Goal: Task Accomplishment & Management: Manage account settings

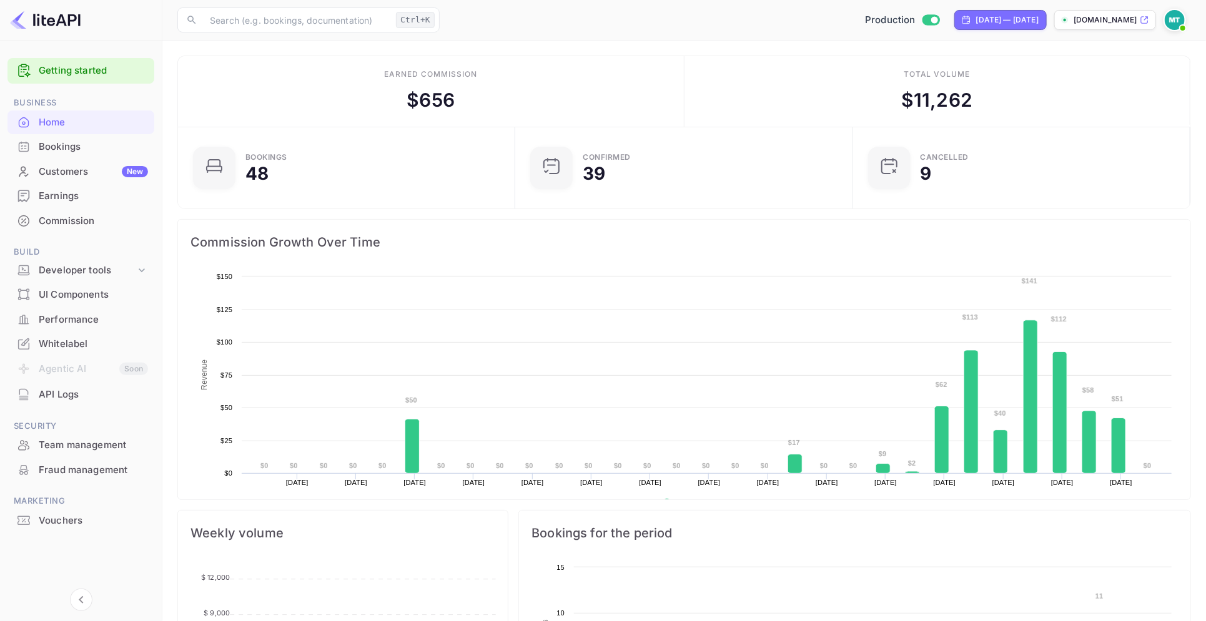
scroll to position [190, 318]
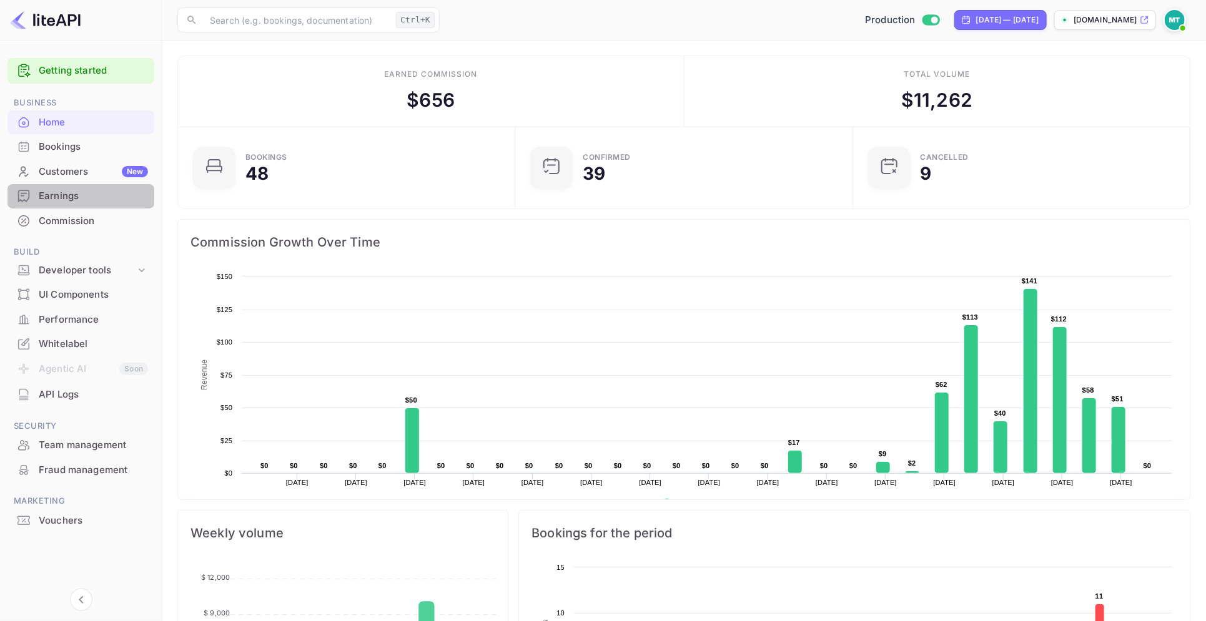
click at [57, 192] on div "Earnings" at bounding box center [93, 196] width 109 height 14
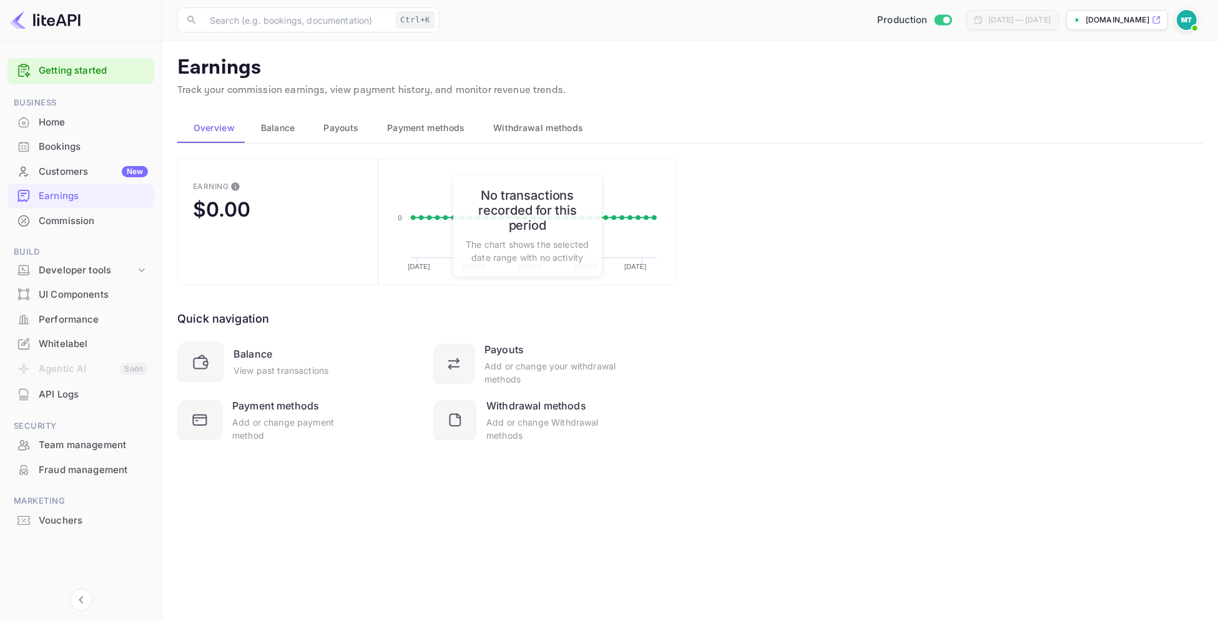
click at [279, 129] on span "Balance" at bounding box center [278, 128] width 34 height 15
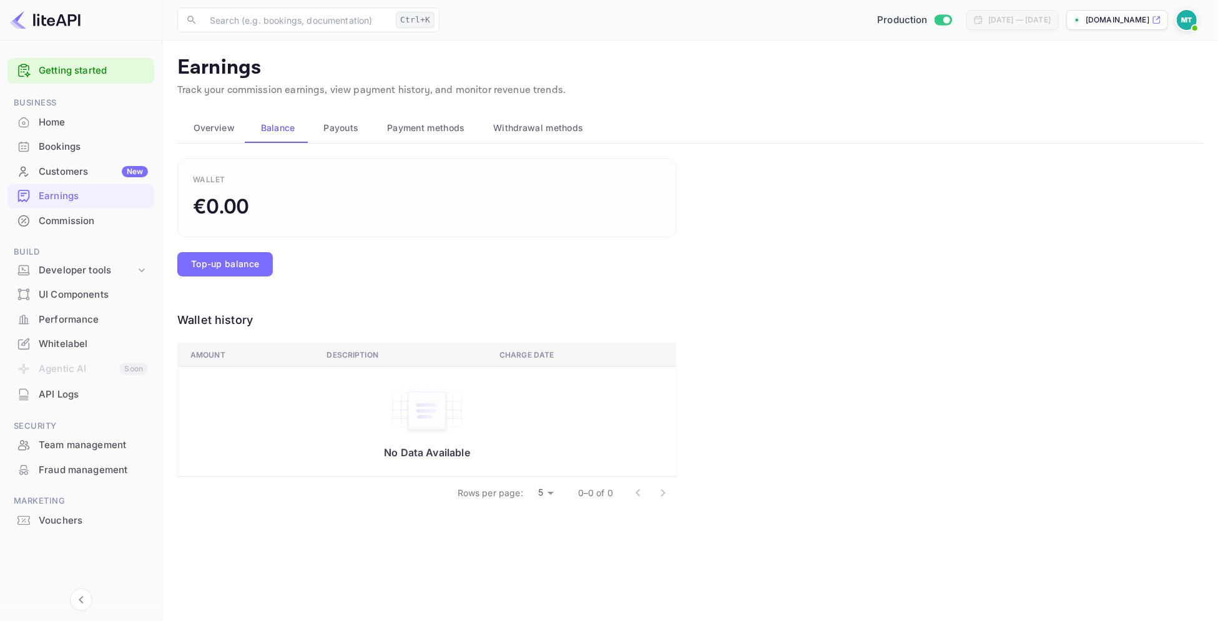
click at [347, 128] on span "Payouts" at bounding box center [340, 128] width 35 height 15
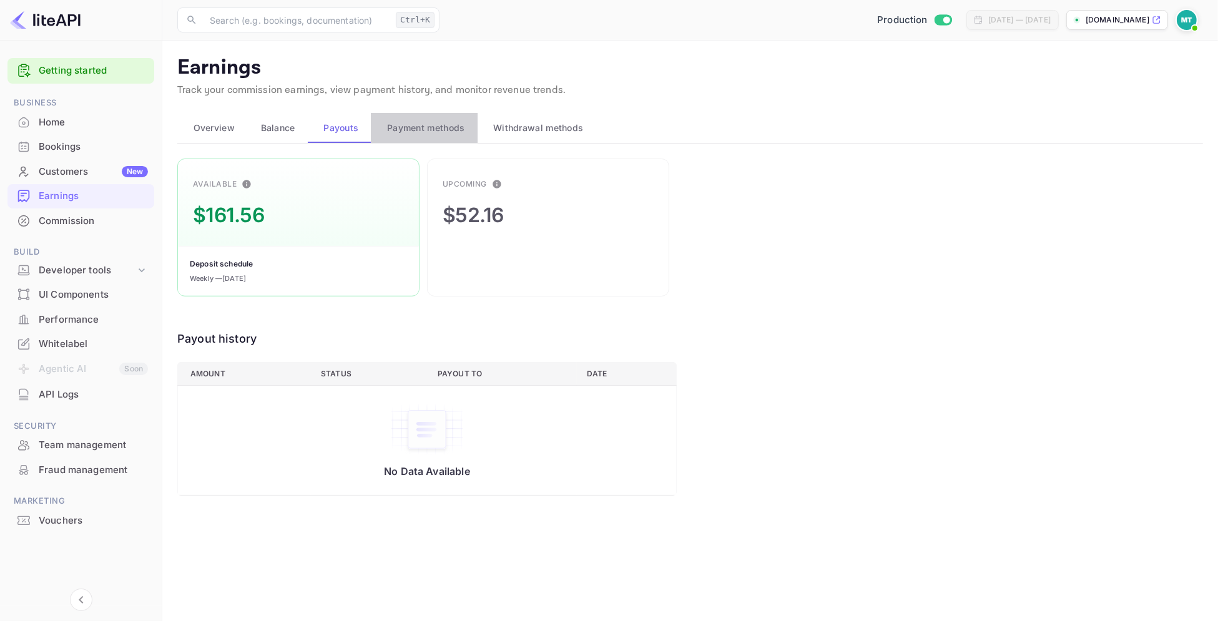
click at [419, 122] on span "Payment methods" at bounding box center [426, 128] width 78 height 15
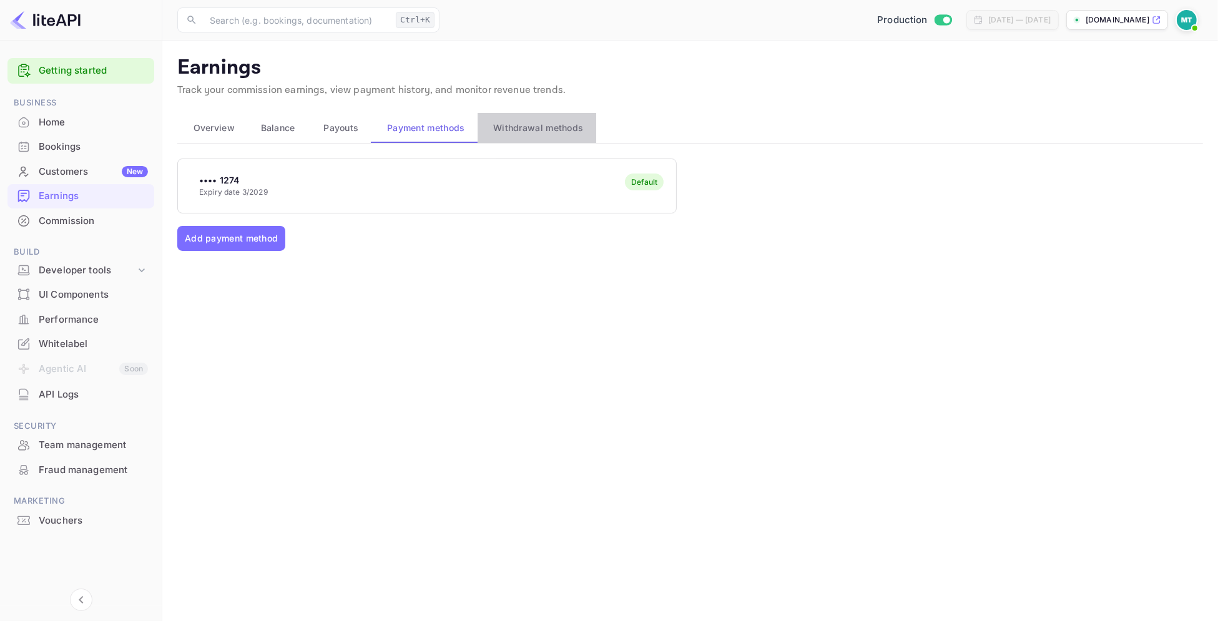
click at [538, 121] on span "Withdrawal methods" at bounding box center [538, 128] width 90 height 15
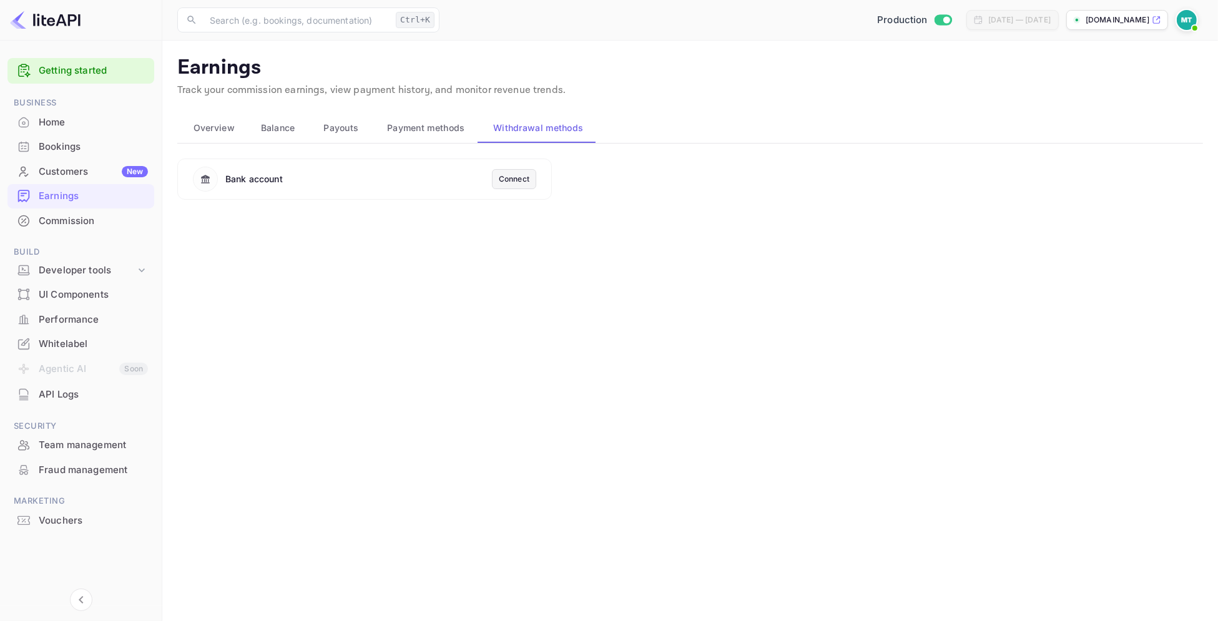
click at [49, 197] on div "Earnings" at bounding box center [93, 196] width 109 height 14
click at [67, 226] on div "Commission" at bounding box center [93, 221] width 109 height 14
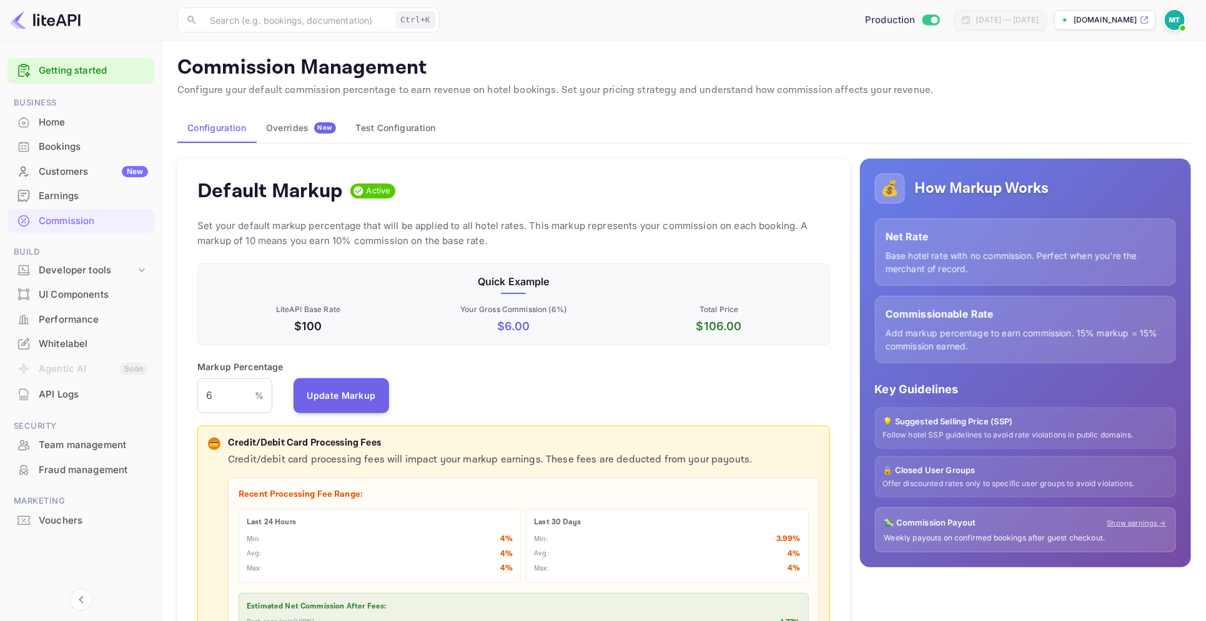
scroll to position [209, 620]
click at [52, 341] on div "Whitelabel" at bounding box center [93, 344] width 109 height 14
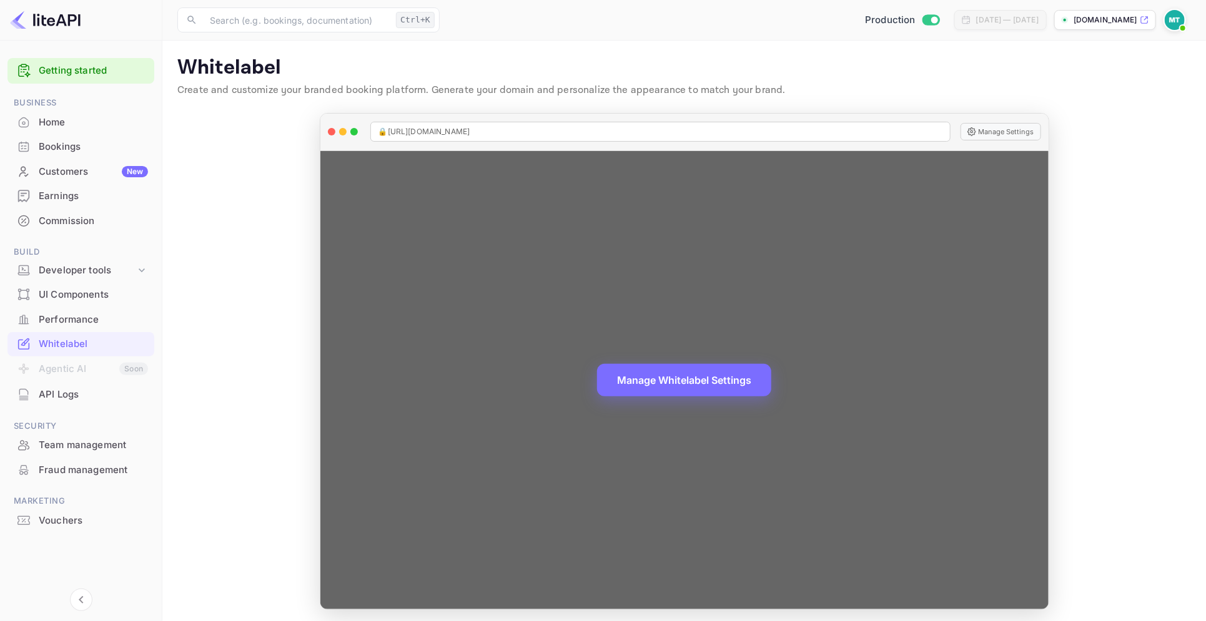
click at [422, 132] on span "🔒 [URL][DOMAIN_NAME]" at bounding box center [424, 131] width 92 height 11
click at [423, 132] on span "🔒 [URL][DOMAIN_NAME]" at bounding box center [424, 131] width 92 height 11
click at [435, 131] on span "🔒 [URL][DOMAIN_NAME]" at bounding box center [424, 131] width 92 height 11
click at [407, 135] on span "🔒 [URL][DOMAIN_NAME]" at bounding box center [424, 131] width 92 height 11
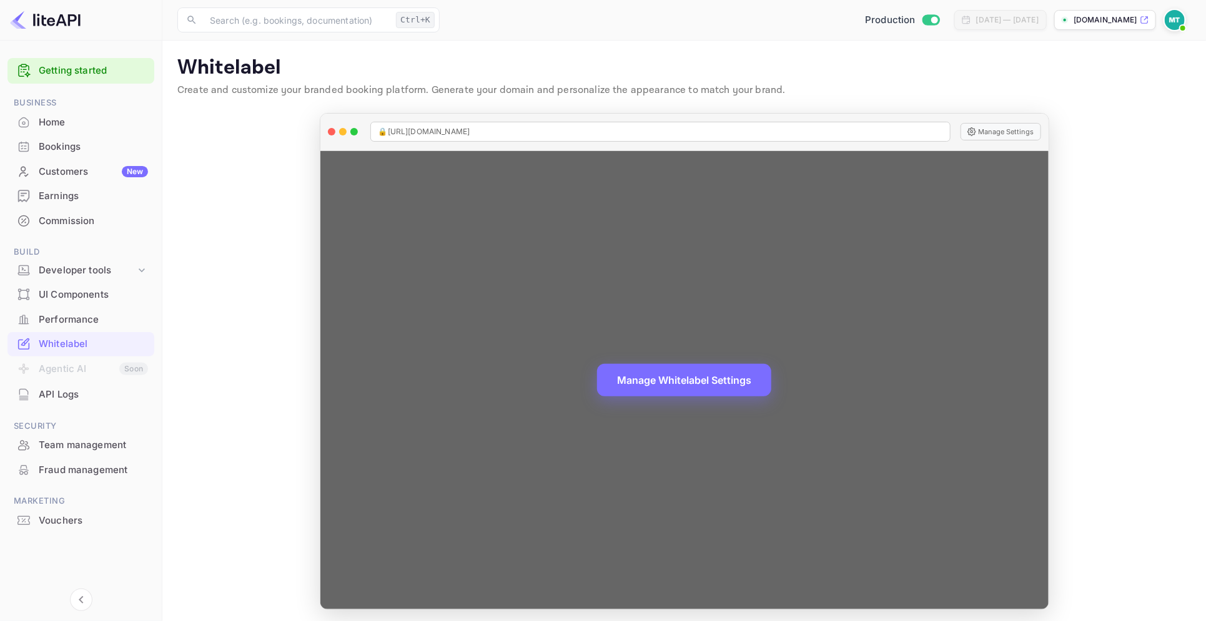
drag, startPoint x: 413, startPoint y: 132, endPoint x: 463, endPoint y: 130, distance: 50.0
click at [463, 130] on div "🔒 [URL][DOMAIN_NAME]" at bounding box center [660, 132] width 580 height 20
click at [448, 132] on span "🔒 [URL][DOMAIN_NAME]" at bounding box center [424, 131] width 92 height 11
drag, startPoint x: 415, startPoint y: 132, endPoint x: 460, endPoint y: 128, distance: 45.1
click at [460, 128] on span "🔒 [URL][DOMAIN_NAME]" at bounding box center [424, 131] width 92 height 11
